Goal: Task Accomplishment & Management: Manage account settings

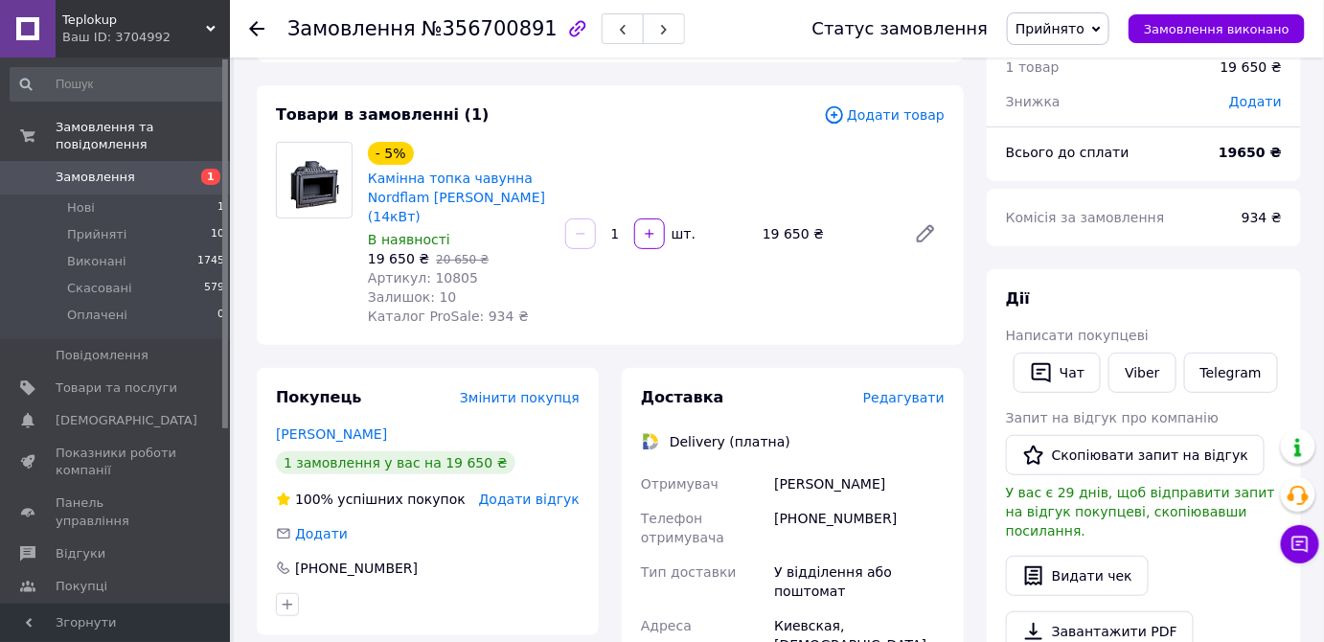
scroll to position [261, 0]
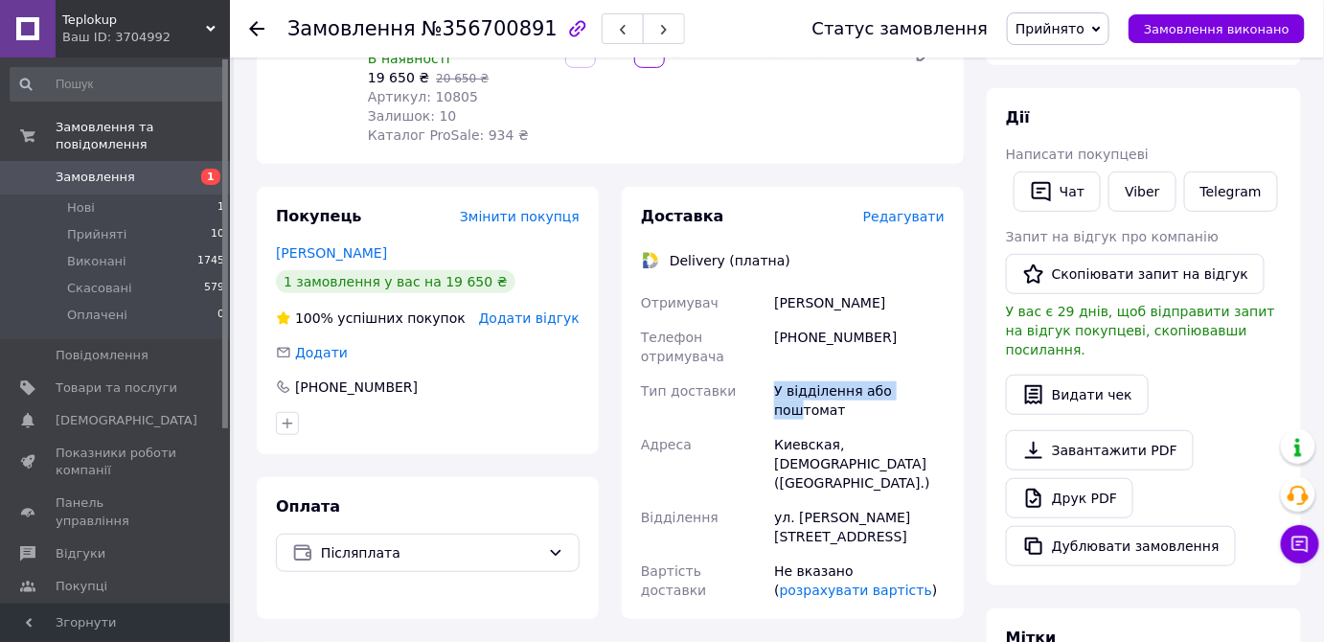
drag, startPoint x: 775, startPoint y: 376, endPoint x: 894, endPoint y: 436, distance: 133.3
click at [907, 376] on div "У відділення або поштомат" at bounding box center [859, 401] width 178 height 54
click at [894, 500] on div "ул. Матросова, 48а" at bounding box center [859, 527] width 178 height 54
drag, startPoint x: 905, startPoint y: 460, endPoint x: 754, endPoint y: 460, distance: 150.4
click at [754, 460] on div "Отримувач Богдан Якуш Телефон отримувача +380687247775 Тип доставки У відділенн…" at bounding box center [792, 447] width 311 height 322
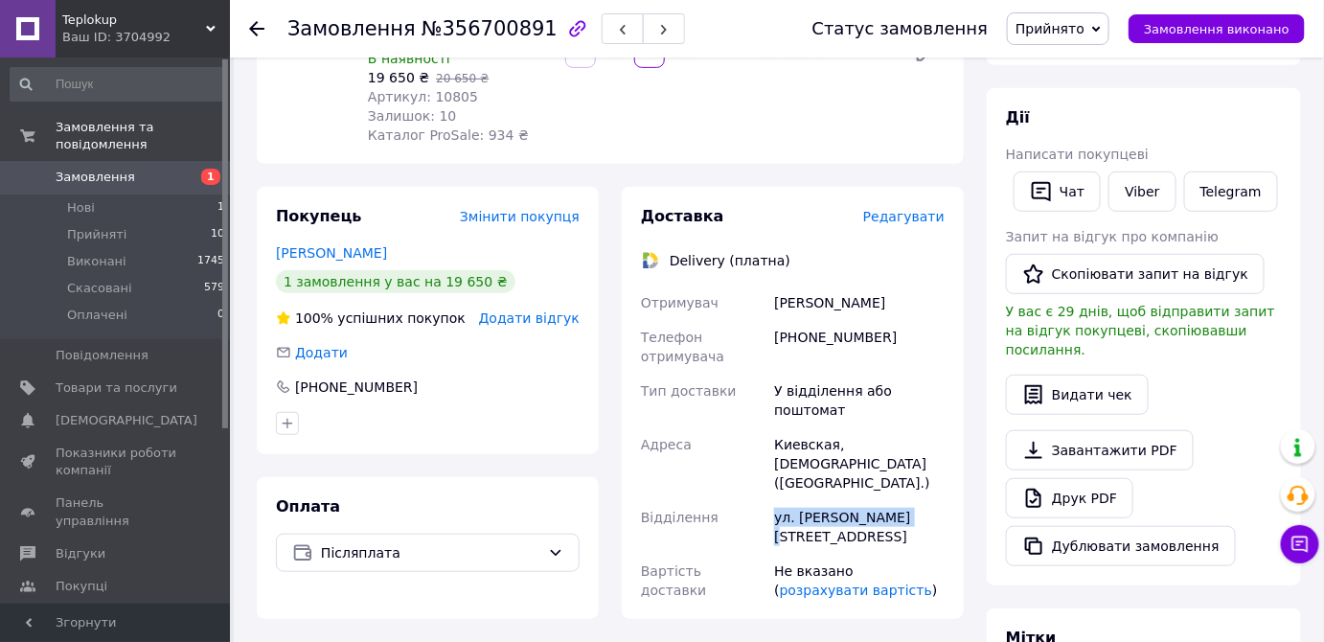
copy div "Відділення ул. Матросова, 48а"
click at [144, 221] on li "Прийняті 10" at bounding box center [118, 234] width 236 height 27
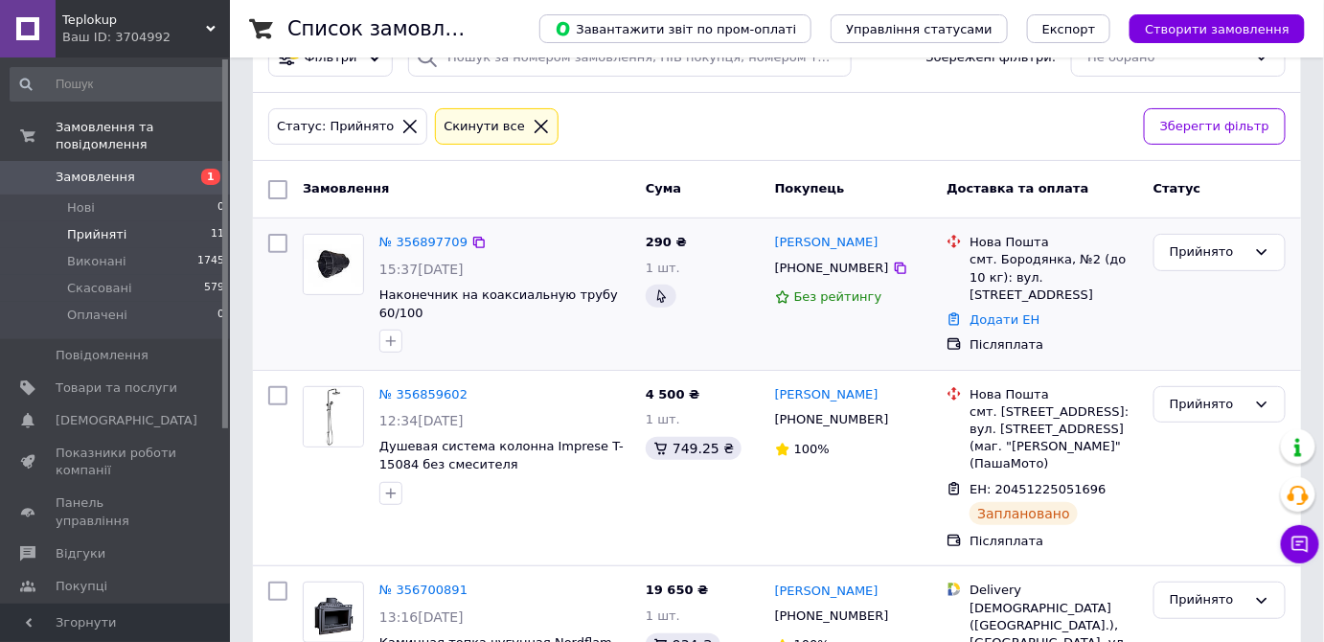
scroll to position [86, 0]
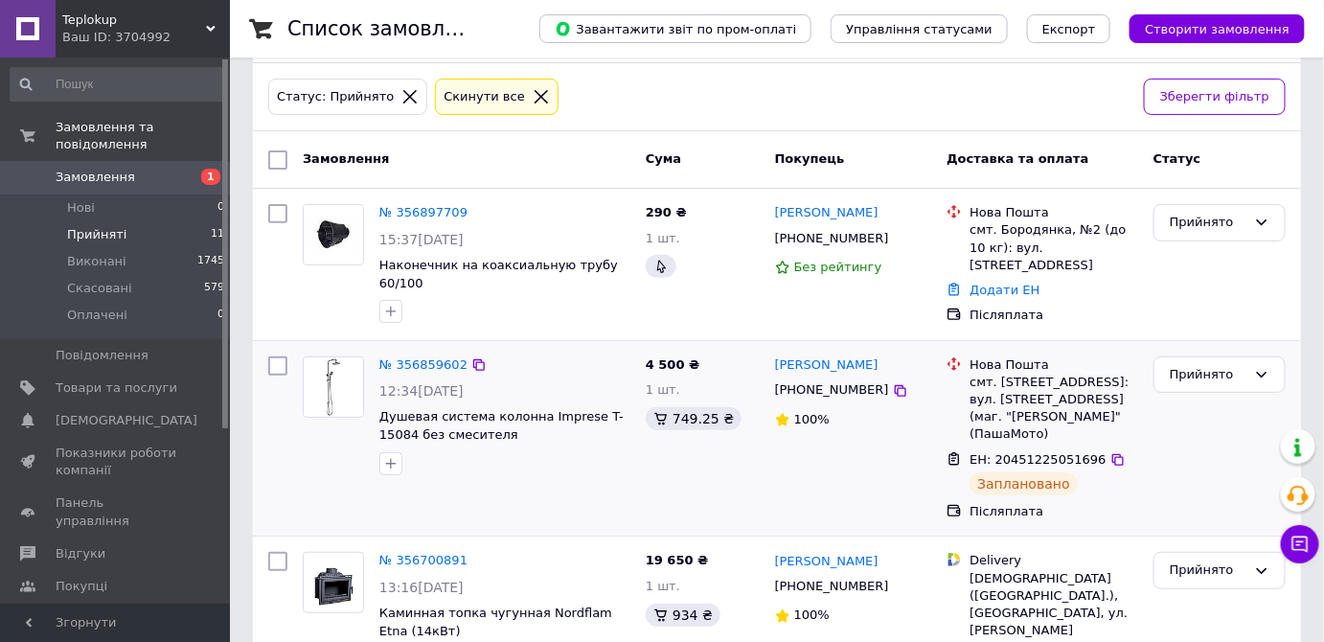
drag, startPoint x: 870, startPoint y: 376, endPoint x: 718, endPoint y: 409, distance: 156.0
click at [863, 379] on div "+380972555604" at bounding box center [853, 389] width 161 height 21
click at [893, 383] on icon at bounding box center [900, 390] width 15 height 15
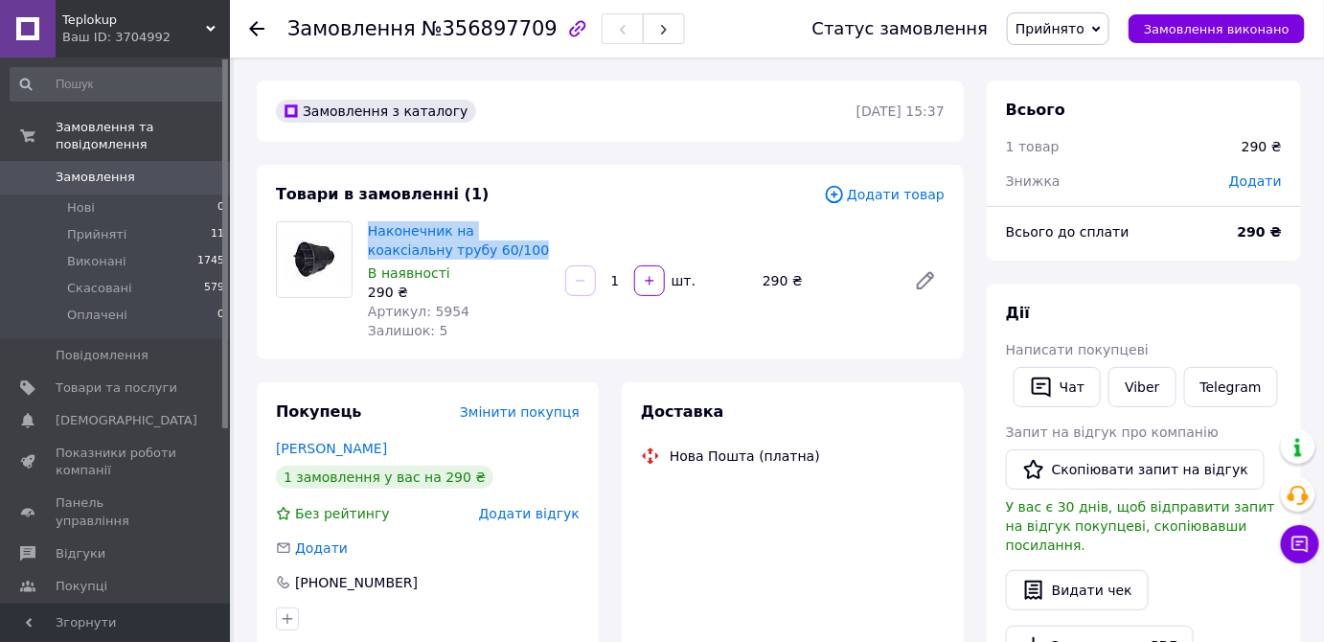
drag, startPoint x: 472, startPoint y: 243, endPoint x: 367, endPoint y: 224, distance: 107.1
click at [367, 224] on div "Наконечник на коаксіальну трубу 60/100 В наявності 290 ₴ Артикул: 5954 Залишок:…" at bounding box center [458, 281] width 197 height 126
copy link "Наконечник на коаксіальну трубу 60/100"
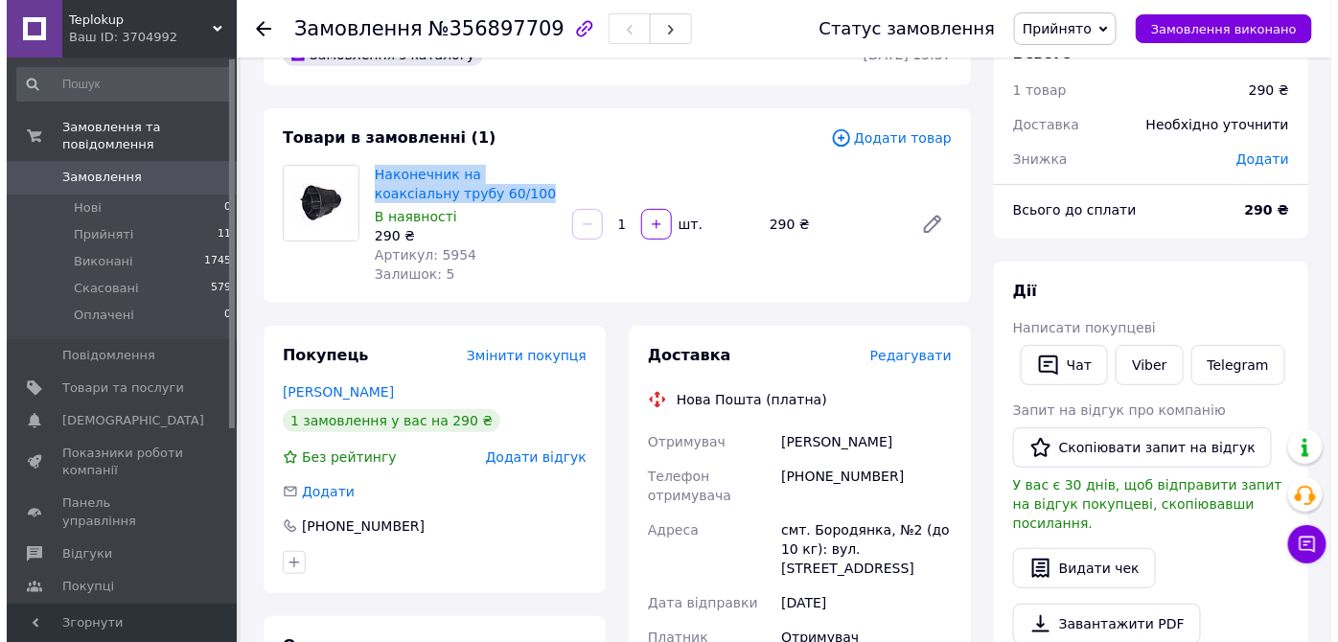
scroll to position [86, 0]
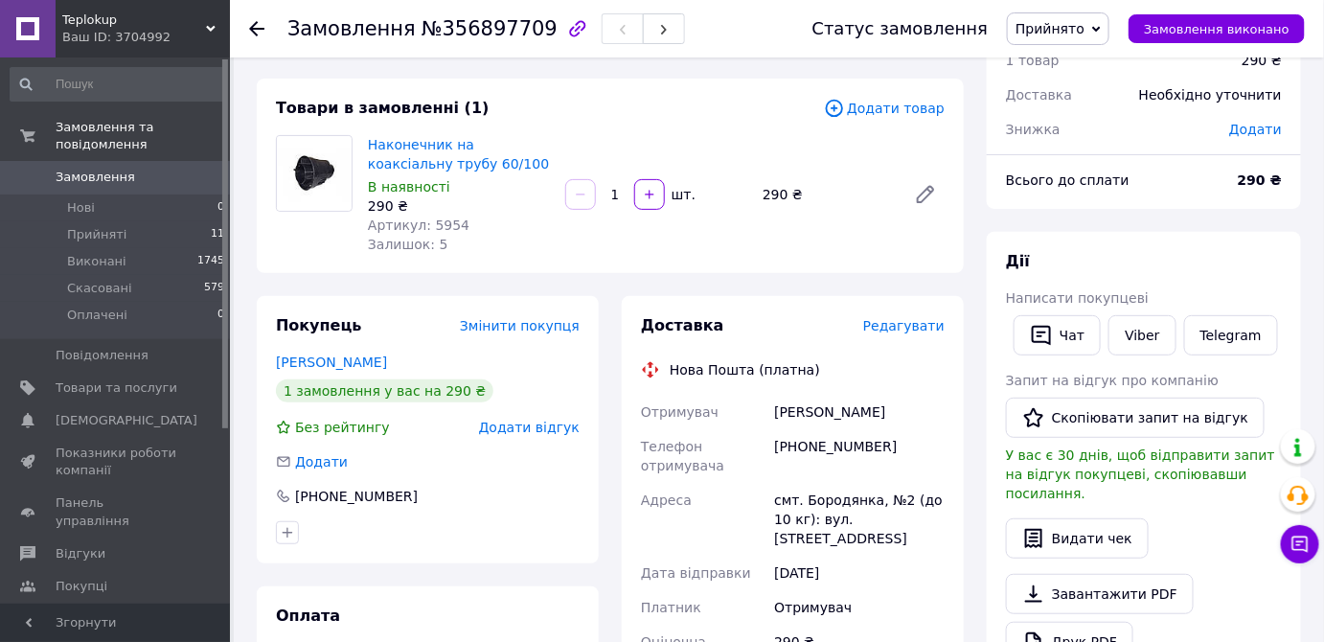
click at [882, 328] on span "Редагувати" at bounding box center [903, 325] width 81 height 15
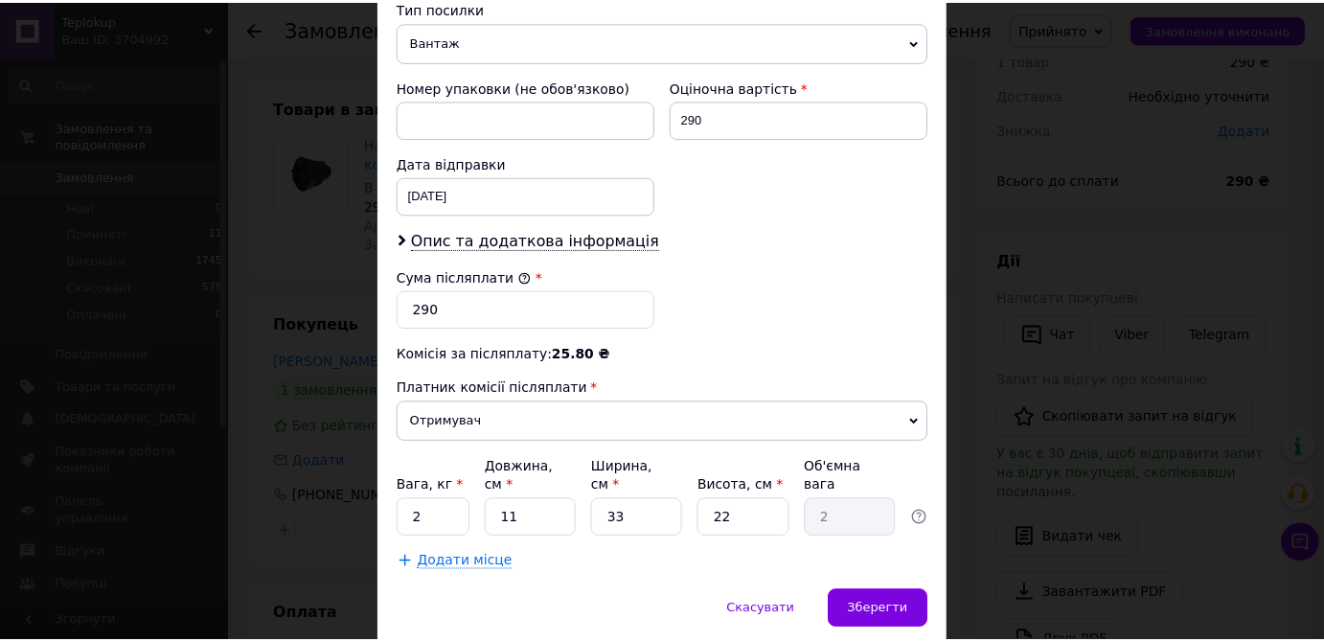
scroll to position [812, 0]
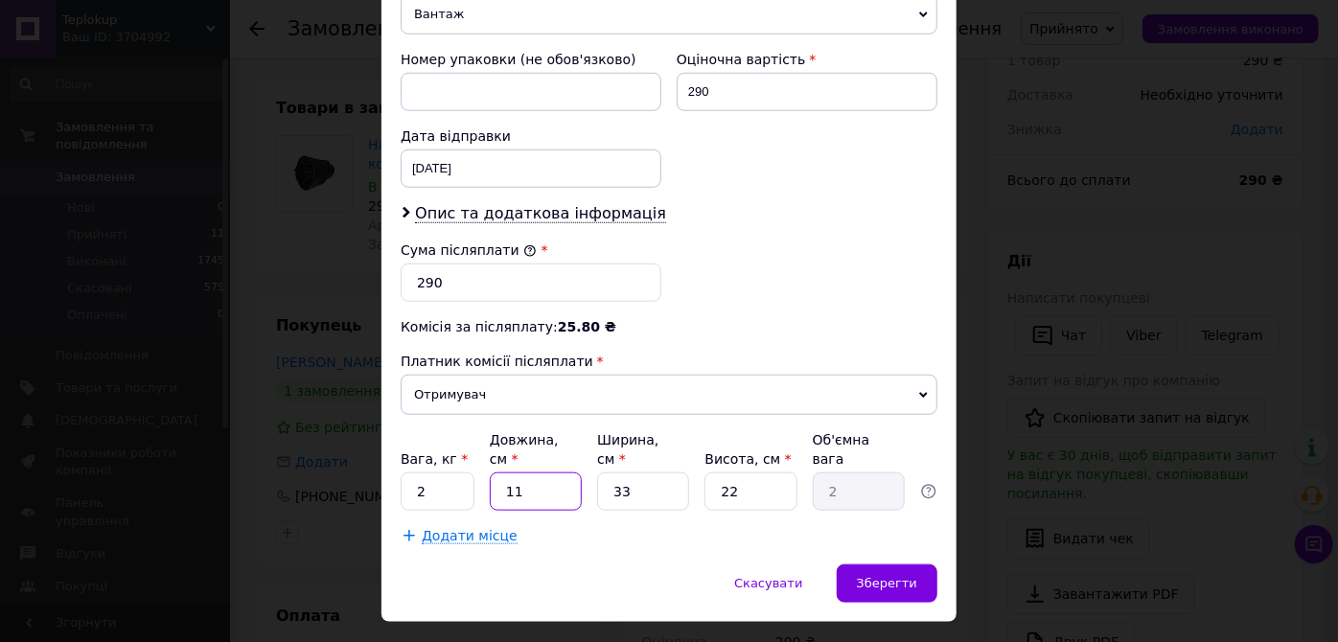
drag, startPoint x: 531, startPoint y: 450, endPoint x: 633, endPoint y: 450, distance: 102.5
click at [521, 472] on input "11" at bounding box center [536, 491] width 92 height 38
drag, startPoint x: 651, startPoint y: 450, endPoint x: 590, endPoint y: 448, distance: 60.4
click at [597, 472] on input "33" at bounding box center [643, 491] width 92 height 38
type input "1"
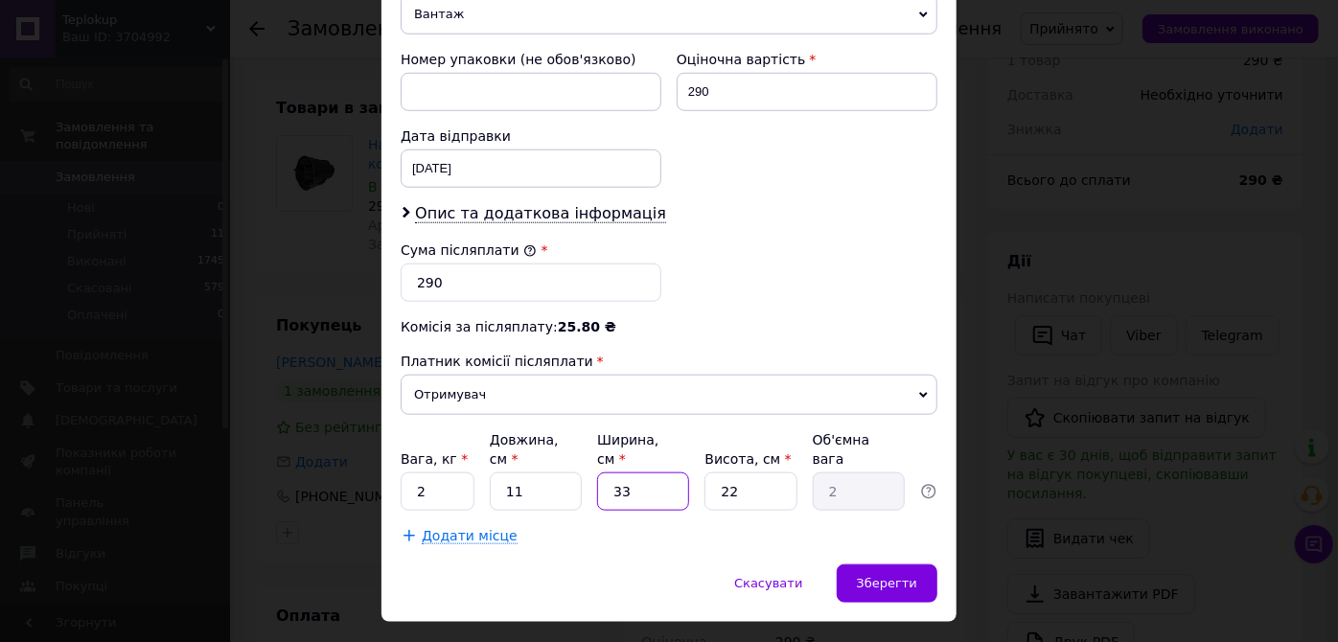
type input "0.1"
type input "10"
type input "0.61"
type input "10"
drag, startPoint x: 709, startPoint y: 445, endPoint x: 682, endPoint y: 445, distance: 26.8
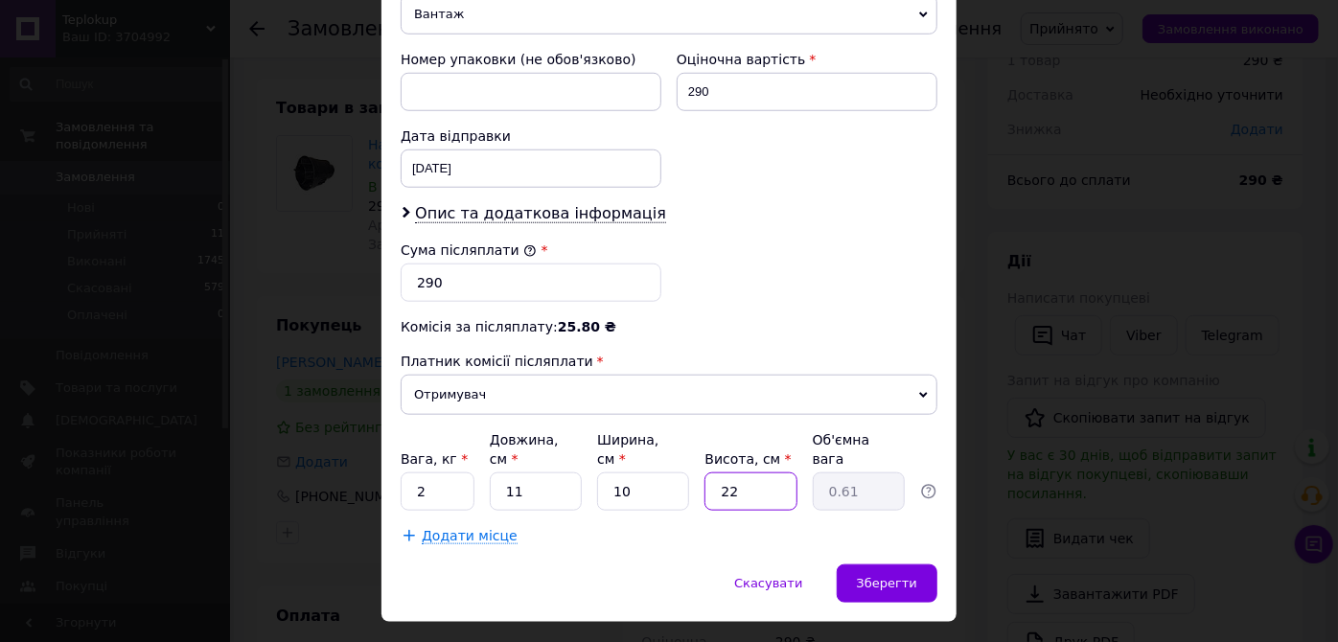
click at [691, 446] on div "Вага, кг * 2 Довжина, см * 11 Ширина, см * 10 Висота, см * 22 Об'ємна вага 0.61" at bounding box center [669, 470] width 537 height 80
type input "1"
type input "0.1"
type input "15"
type input "0.41"
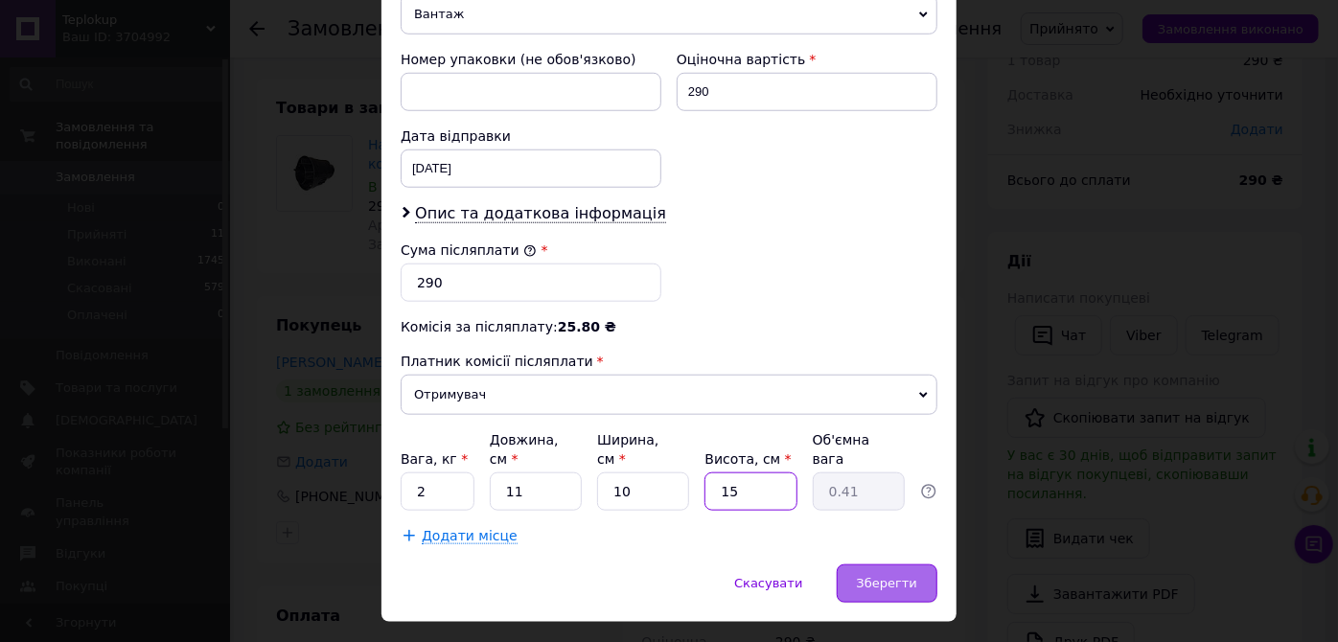
type input "15"
click at [885, 564] on div "Зберегти" at bounding box center [887, 583] width 101 height 38
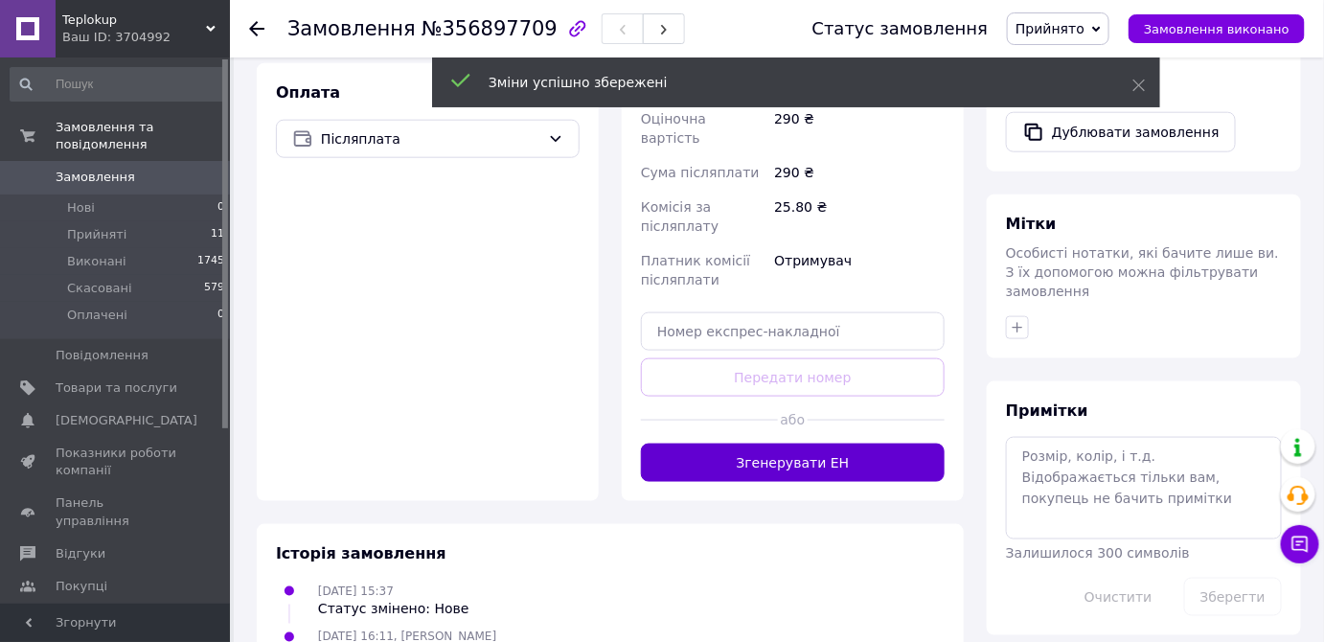
click at [820, 444] on button "Згенерувати ЕН" at bounding box center [793, 463] width 304 height 38
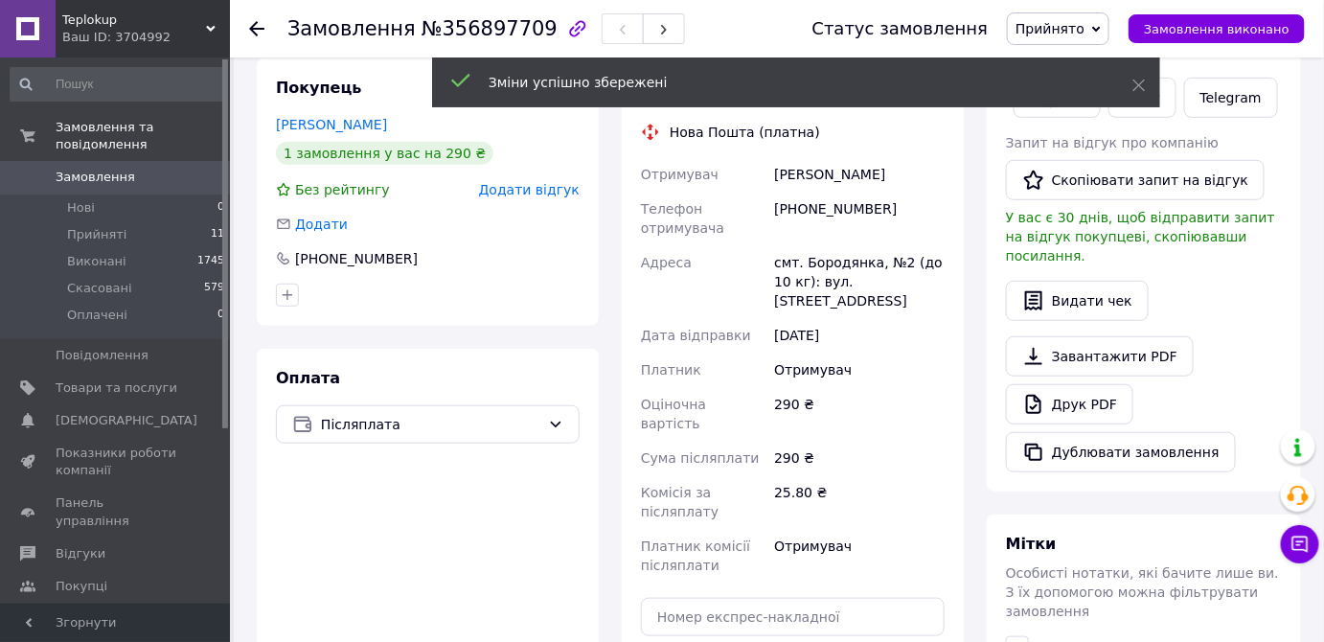
scroll to position [261, 0]
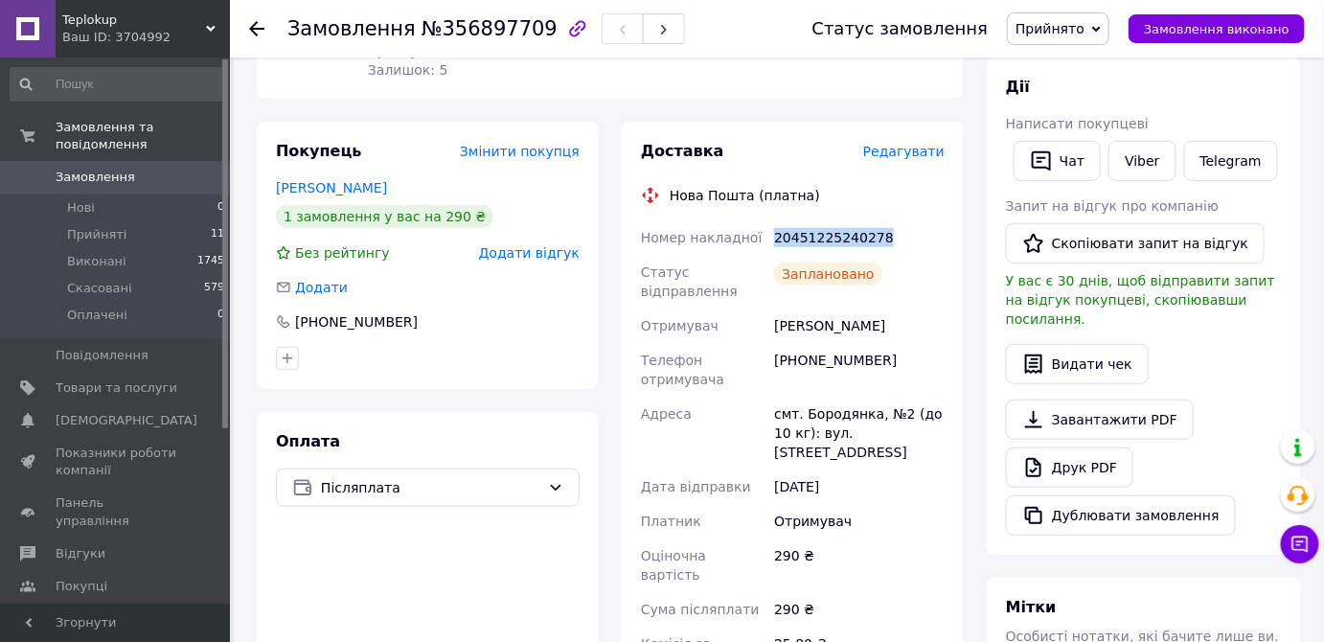
drag, startPoint x: 774, startPoint y: 236, endPoint x: 889, endPoint y: 243, distance: 115.2
click at [889, 243] on div "20451225240278" at bounding box center [859, 237] width 178 height 34
copy div "20451225240278"
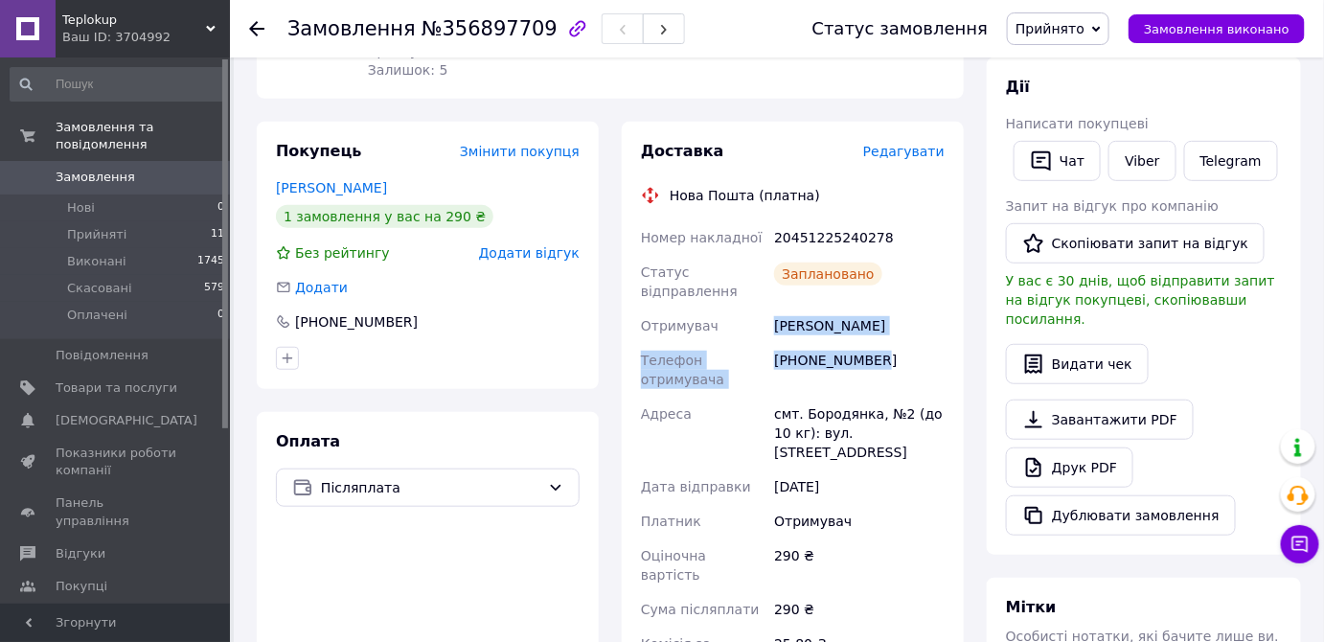
drag, startPoint x: 893, startPoint y: 361, endPoint x: 773, endPoint y: 324, distance: 125.5
click at [773, 324] on div "Номер накладної 20451225240278 Статус відправлення Заплановано Отримувач [PERSO…" at bounding box center [792, 503] width 311 height 567
copy div "[PERSON_NAME] отримувача [PHONE_NUMBER]"
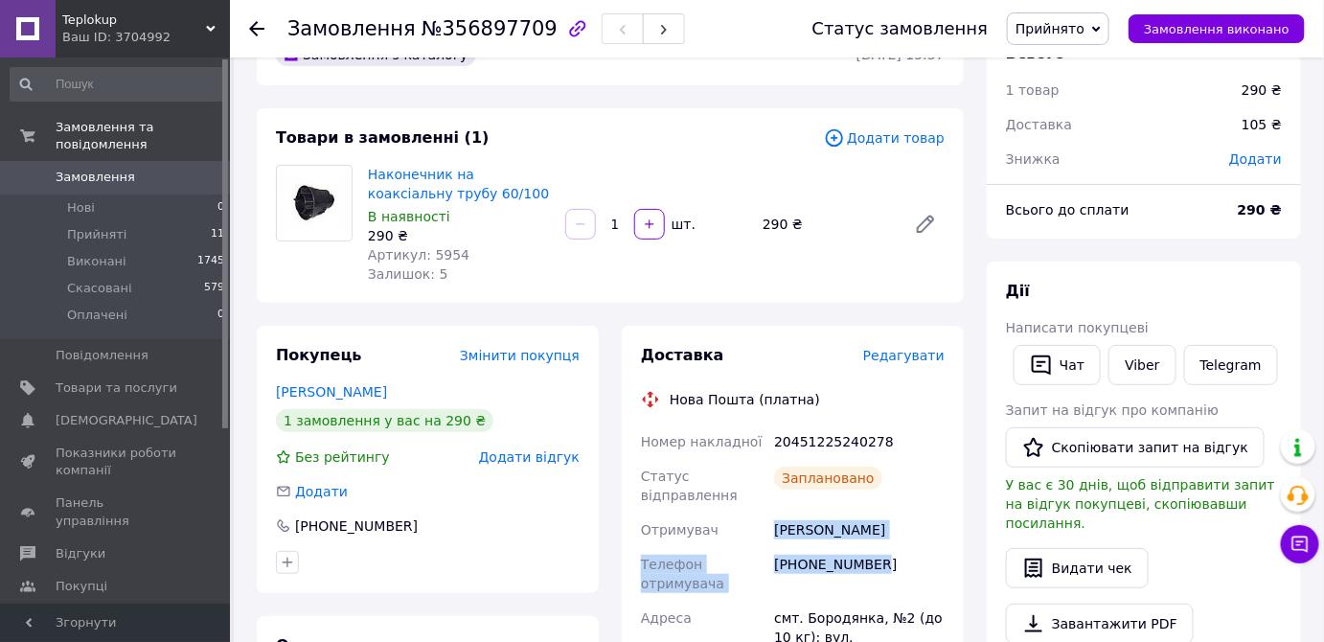
scroll to position [86, 0]
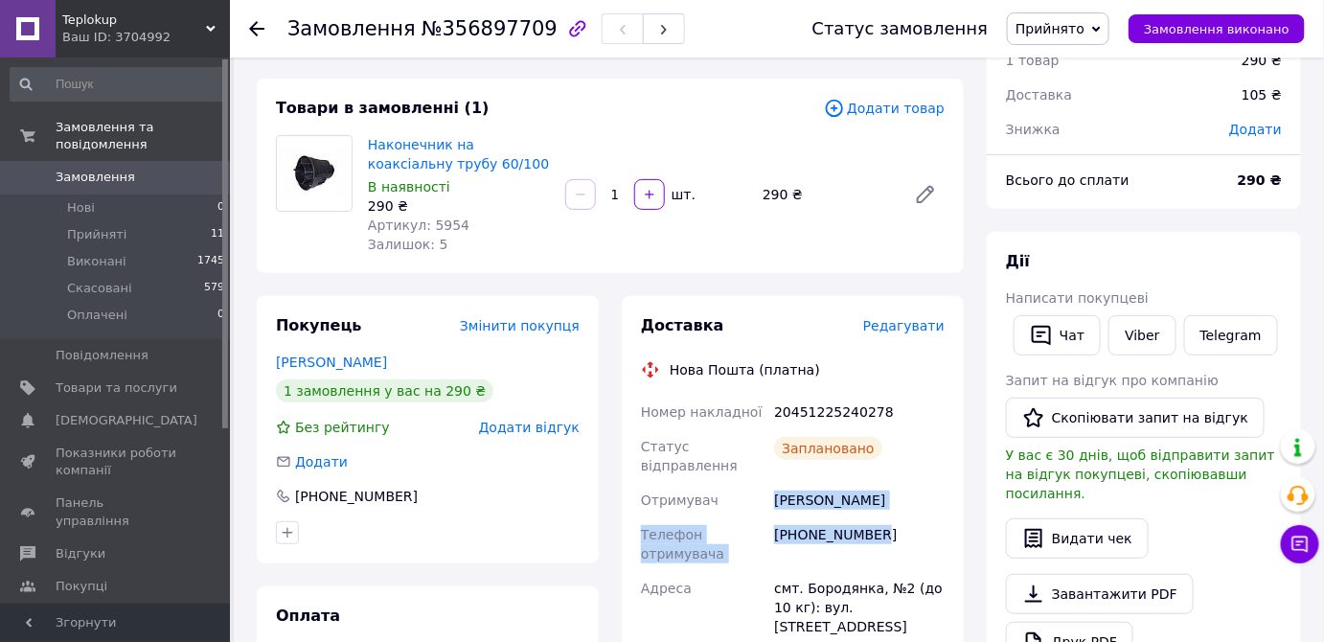
click at [871, 548] on div "[PHONE_NUMBER]" at bounding box center [859, 544] width 178 height 54
click at [776, 535] on div "[PHONE_NUMBER]" at bounding box center [859, 544] width 178 height 54
drag, startPoint x: 817, startPoint y: 537, endPoint x: 896, endPoint y: 537, distance: 78.6
click at [750, 537] on div "Телефон отримувача" at bounding box center [703, 544] width 133 height 54
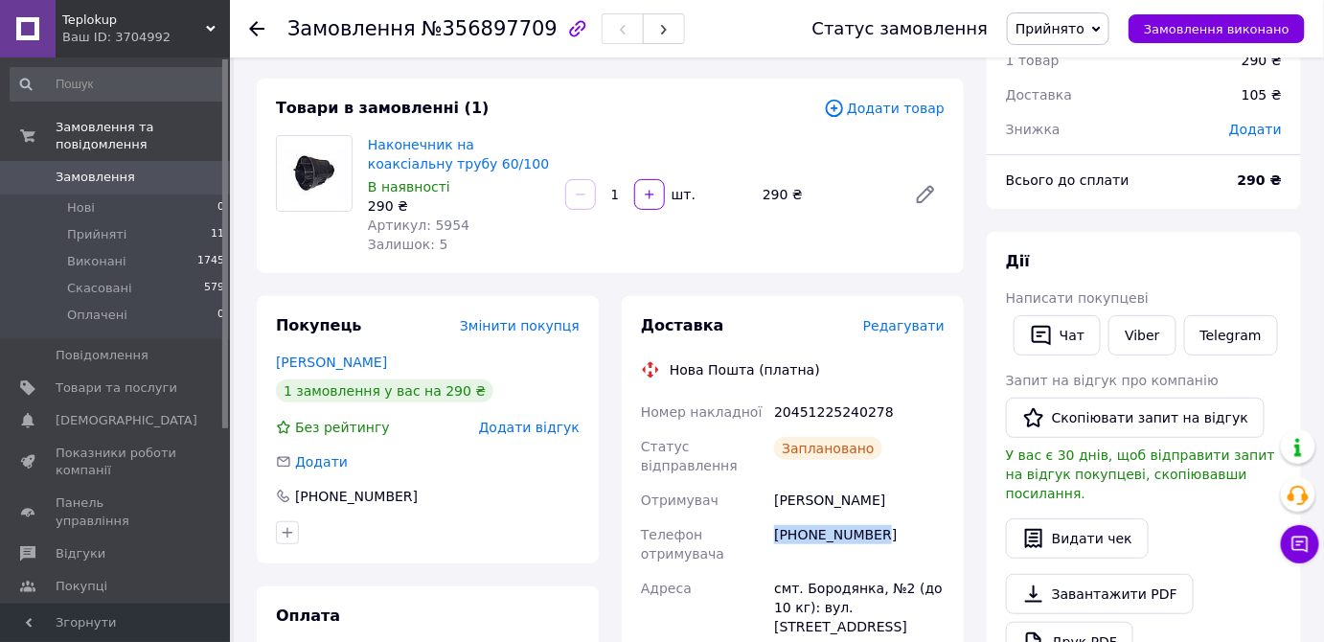
drag, startPoint x: 775, startPoint y: 535, endPoint x: 897, endPoint y: 535, distance: 121.7
click at [897, 535] on div "[PHONE_NUMBER]" at bounding box center [859, 544] width 178 height 54
copy div "[PHONE_NUMBER]"
click at [397, 11] on div "Замовлення №356897709" at bounding box center [530, 28] width 487 height 57
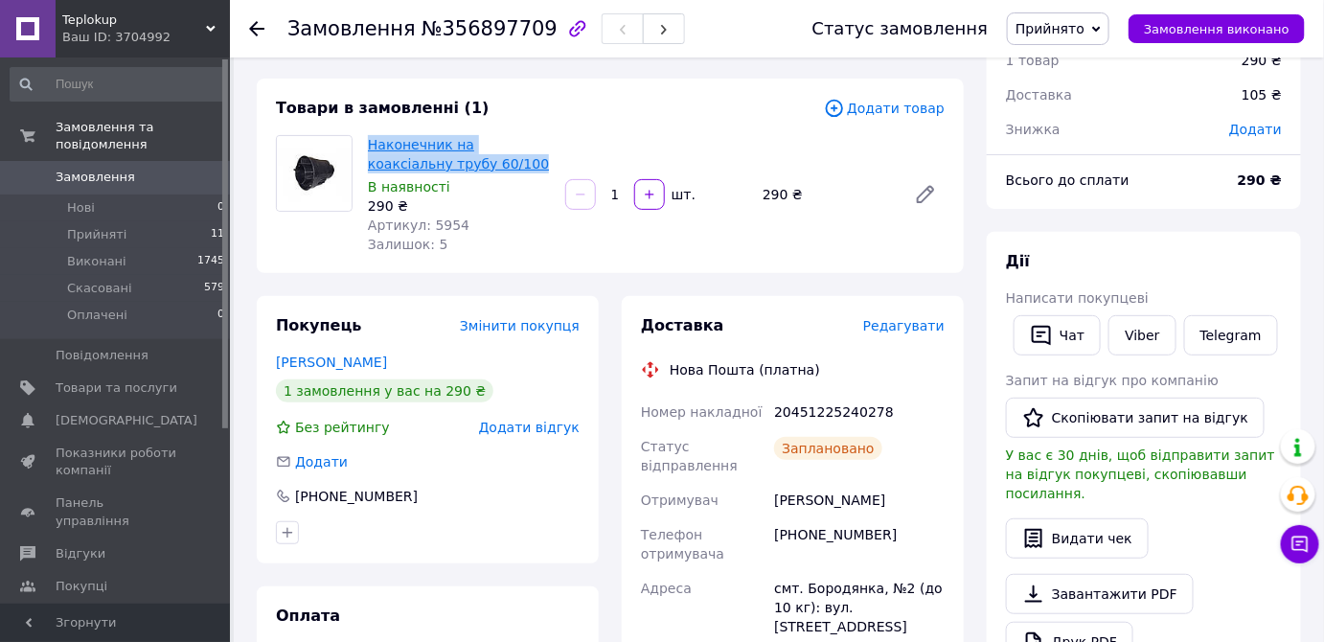
drag, startPoint x: 462, startPoint y: 164, endPoint x: 368, endPoint y: 144, distance: 96.0
click at [368, 144] on span "Наконечник на коаксіальну трубу 60/100" at bounding box center [459, 154] width 182 height 38
copy link "Наконечник на коаксіальну трубу 60/100"
click at [327, 1] on div "Замовлення №356897709" at bounding box center [530, 28] width 487 height 57
drag, startPoint x: 860, startPoint y: 420, endPoint x: 780, endPoint y: 420, distance: 80.5
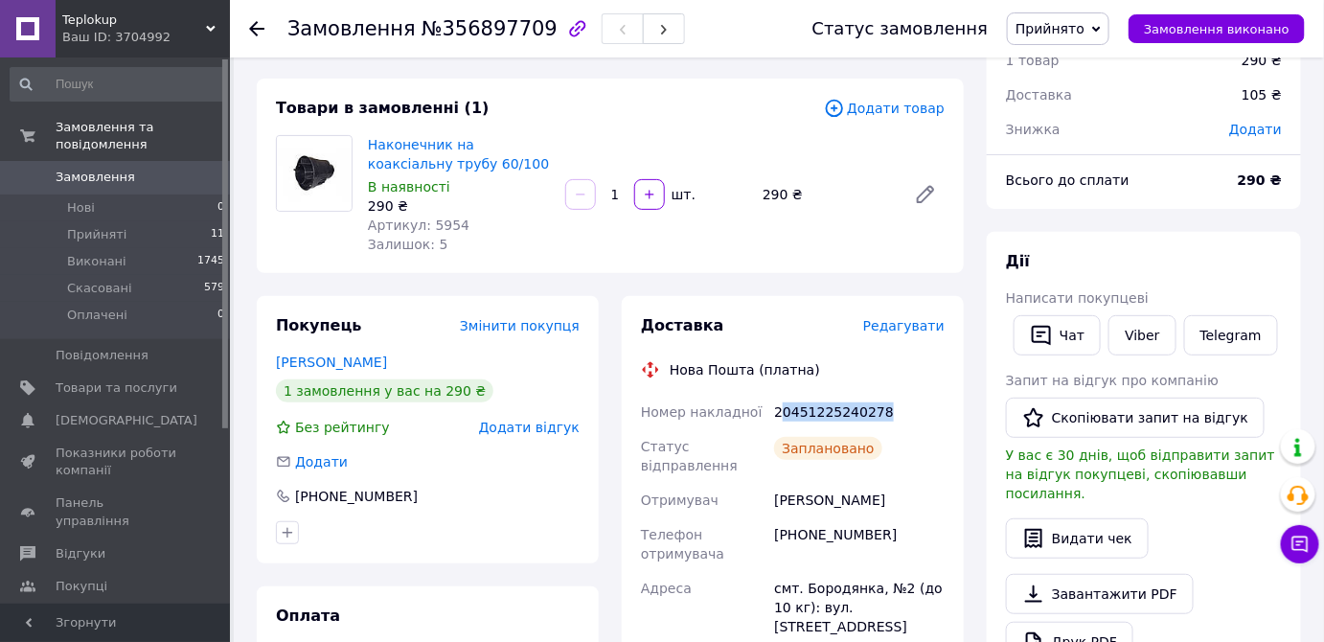
click at [780, 420] on div "20451225240278" at bounding box center [859, 412] width 178 height 34
click at [785, 414] on div "20451225240278" at bounding box center [859, 412] width 178 height 34
drag, startPoint x: 772, startPoint y: 411, endPoint x: 920, endPoint y: 413, distance: 147.6
click at [920, 413] on div "20451225240278" at bounding box center [859, 412] width 178 height 34
copy div "20451225240278"
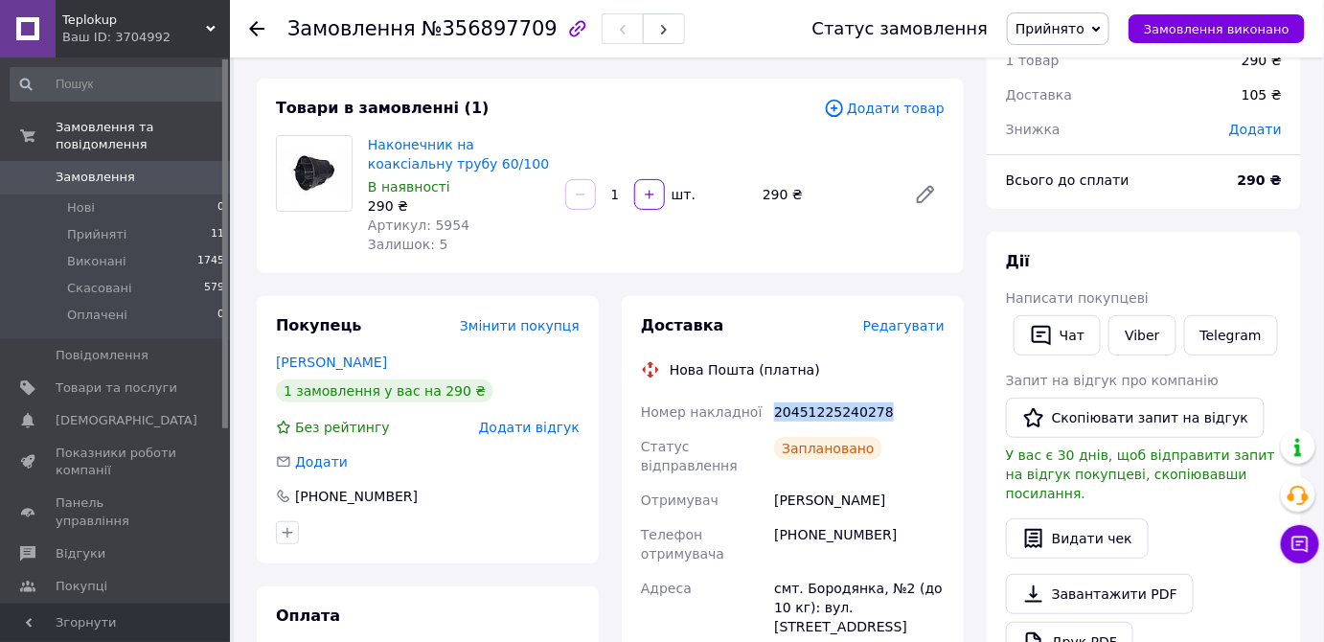
copy div "20451225240278"
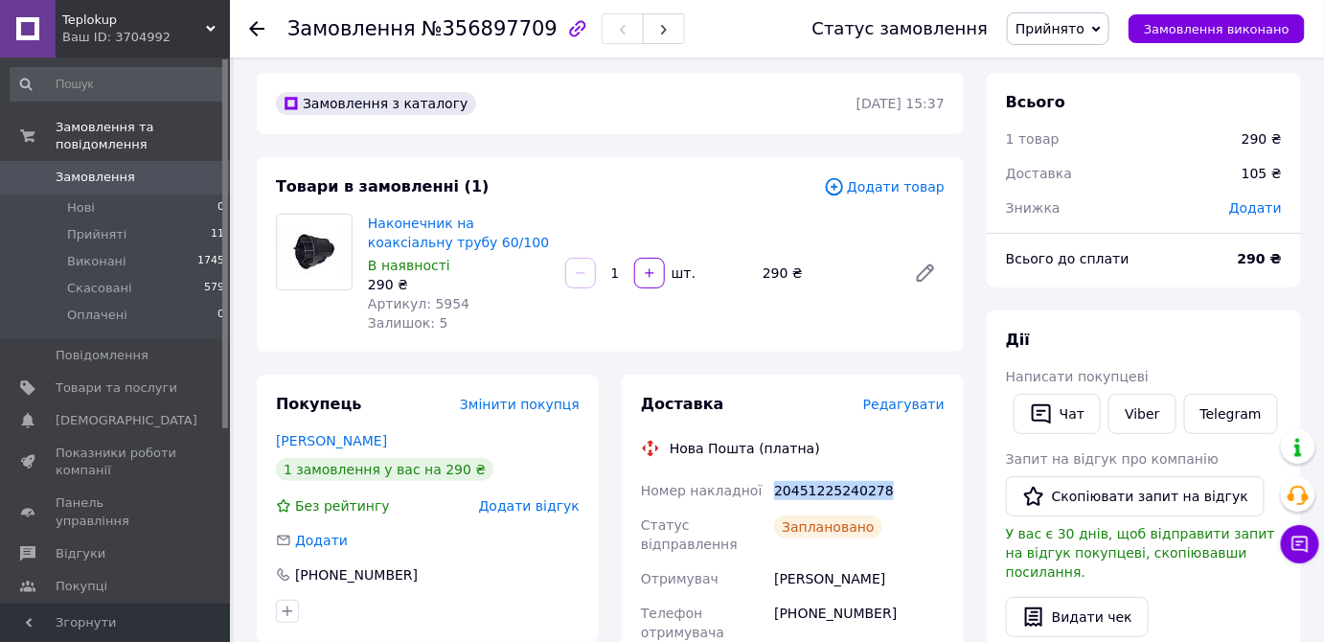
scroll to position [0, 0]
